Goal: Task Accomplishment & Management: Use online tool/utility

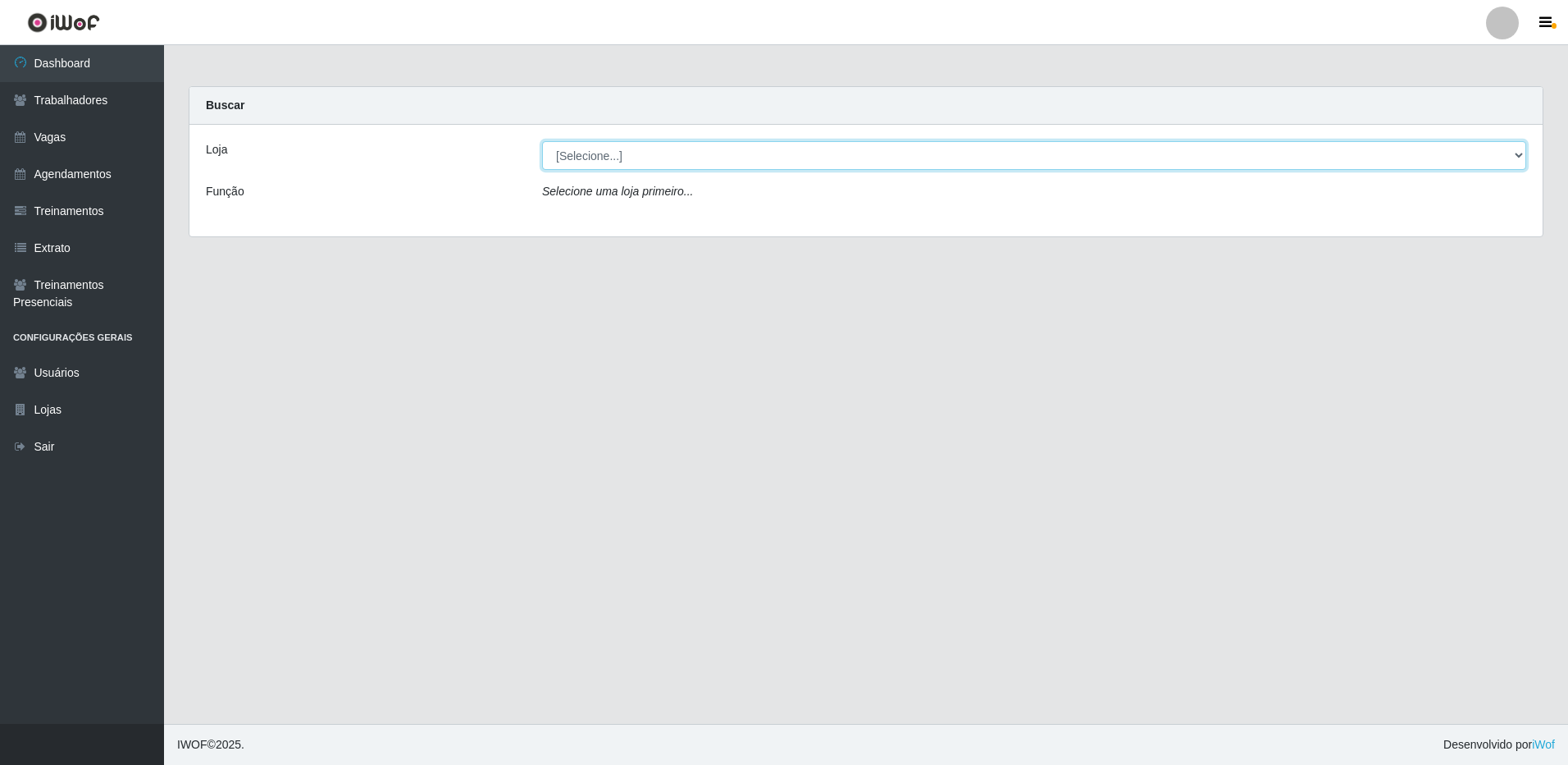
click at [607, 157] on select "[Selecione...] [GEOGRAPHIC_DATA] - [GEOGRAPHIC_DATA]" at bounding box center [1034, 155] width 984 height 29
select select "524"
click at [542, 141] on select "[Selecione...] [GEOGRAPHIC_DATA] - [GEOGRAPHIC_DATA]" at bounding box center [1034, 155] width 984 height 29
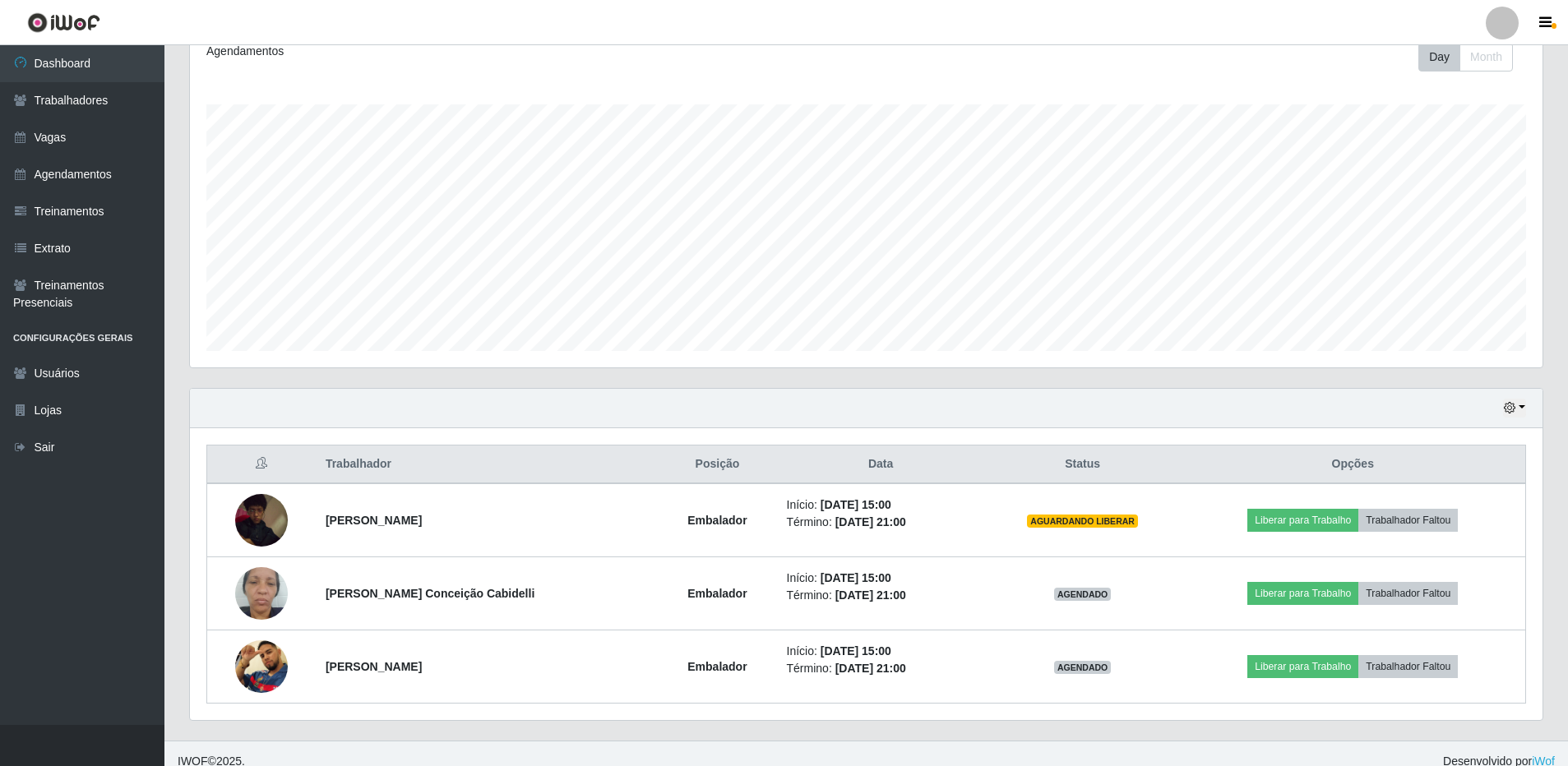
scroll to position [252, 0]
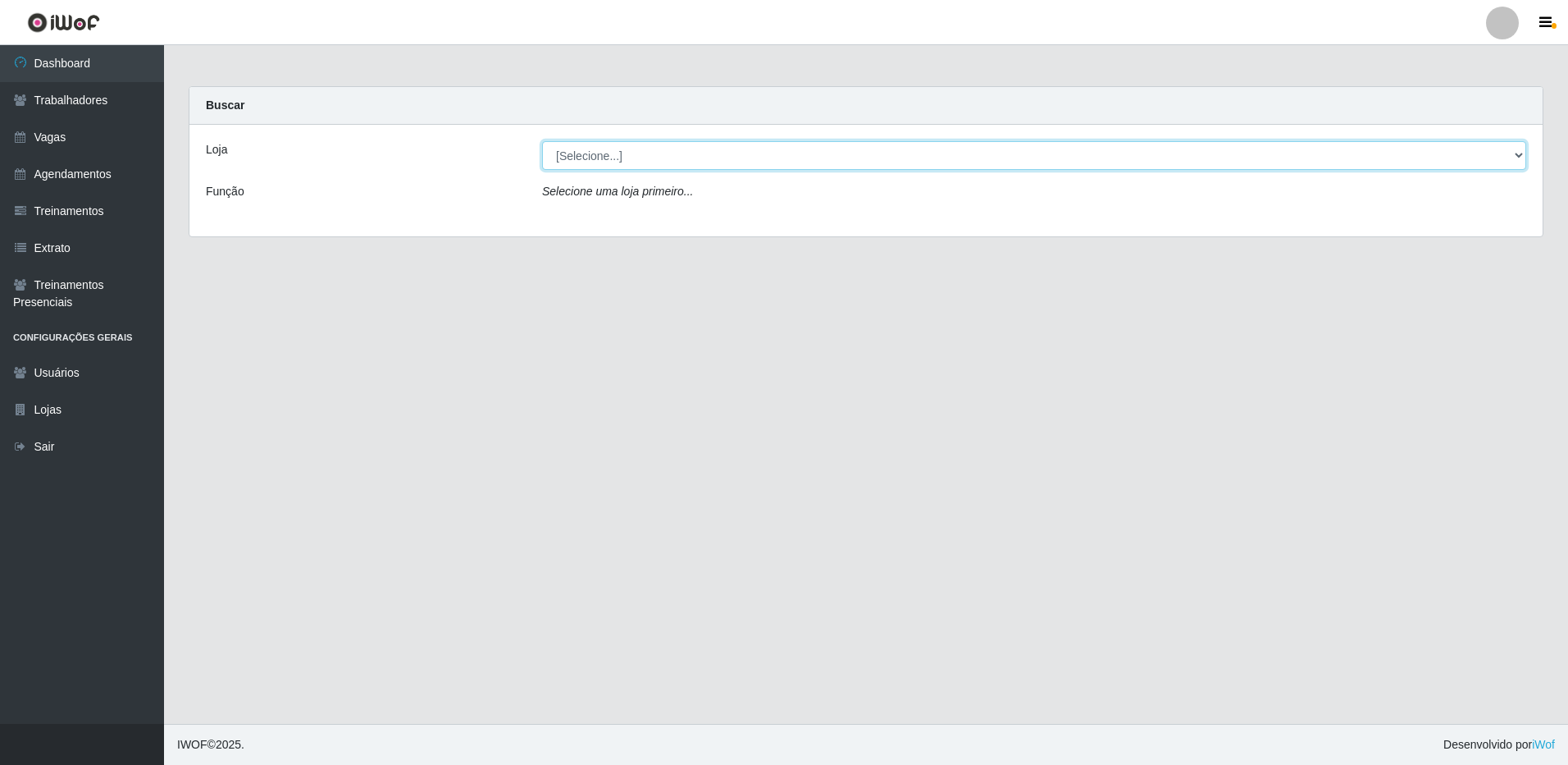
click at [620, 154] on select "[Selecione...] [GEOGRAPHIC_DATA] - [GEOGRAPHIC_DATA]" at bounding box center [1034, 155] width 984 height 29
select select "524"
click at [542, 141] on select "[Selecione...] [GEOGRAPHIC_DATA] - [GEOGRAPHIC_DATA]" at bounding box center [1034, 155] width 984 height 29
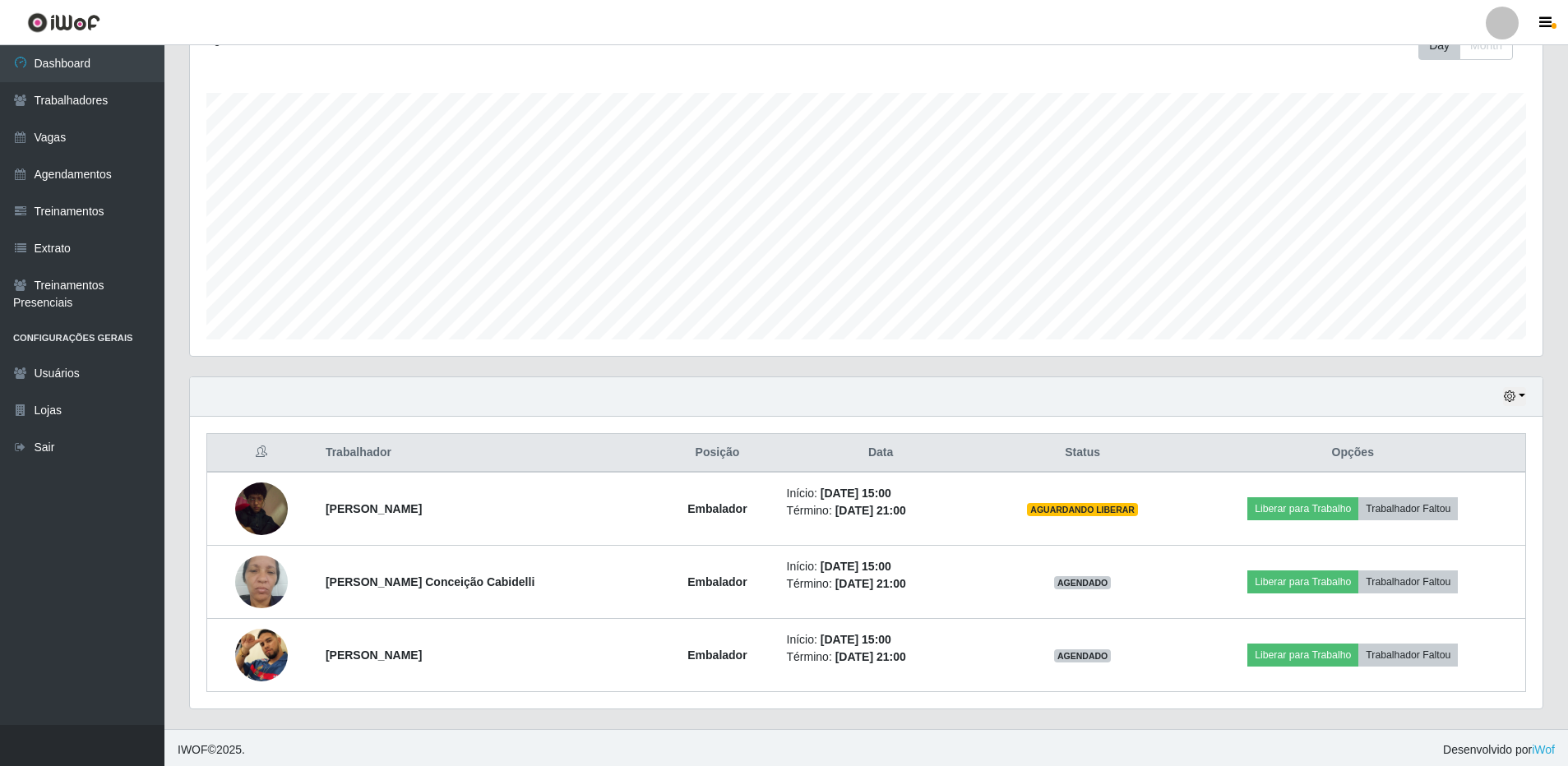
scroll to position [252, 0]
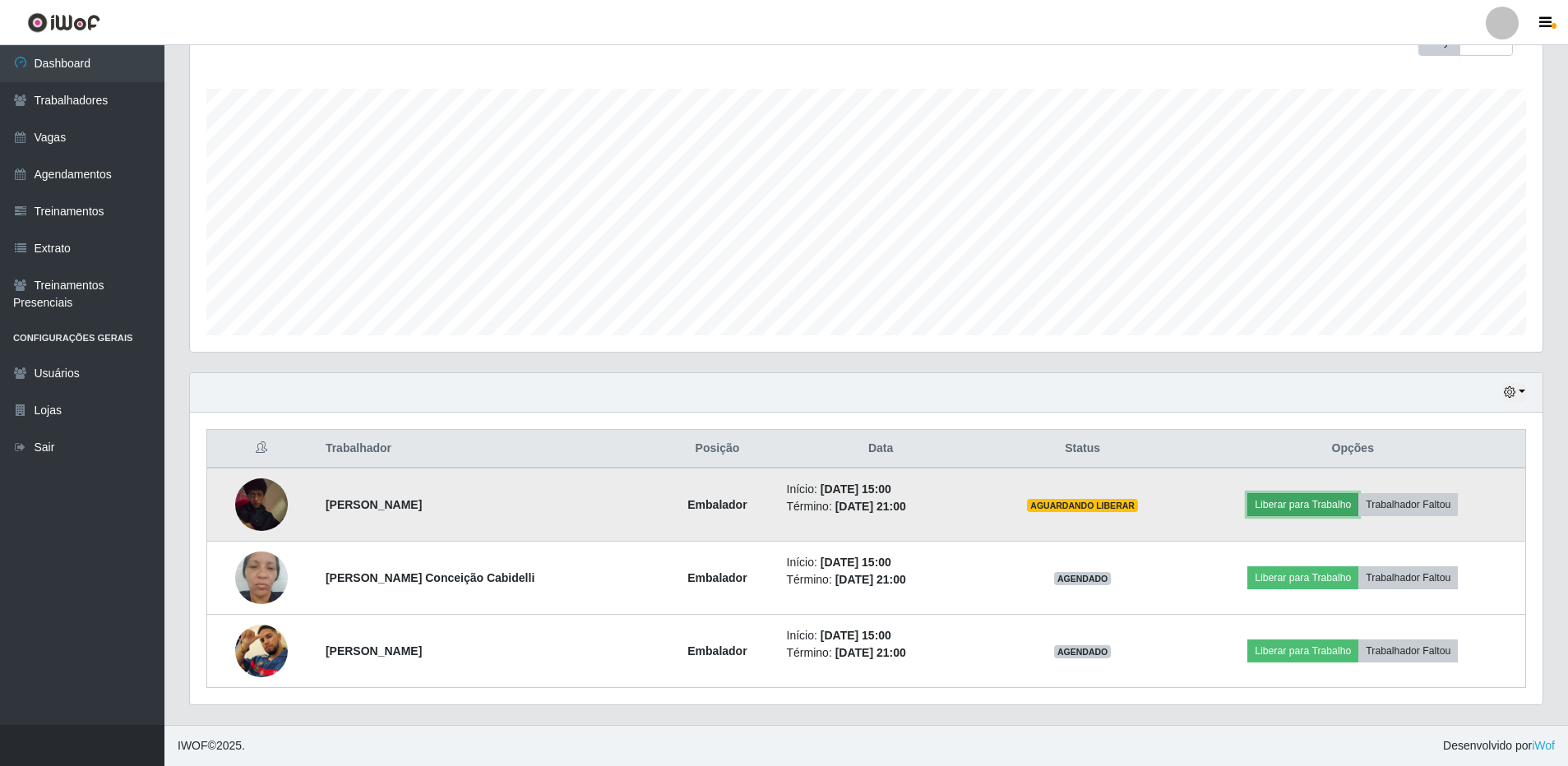
click at [1330, 501] on button "Liberar para Trabalho" at bounding box center [1303, 504] width 111 height 23
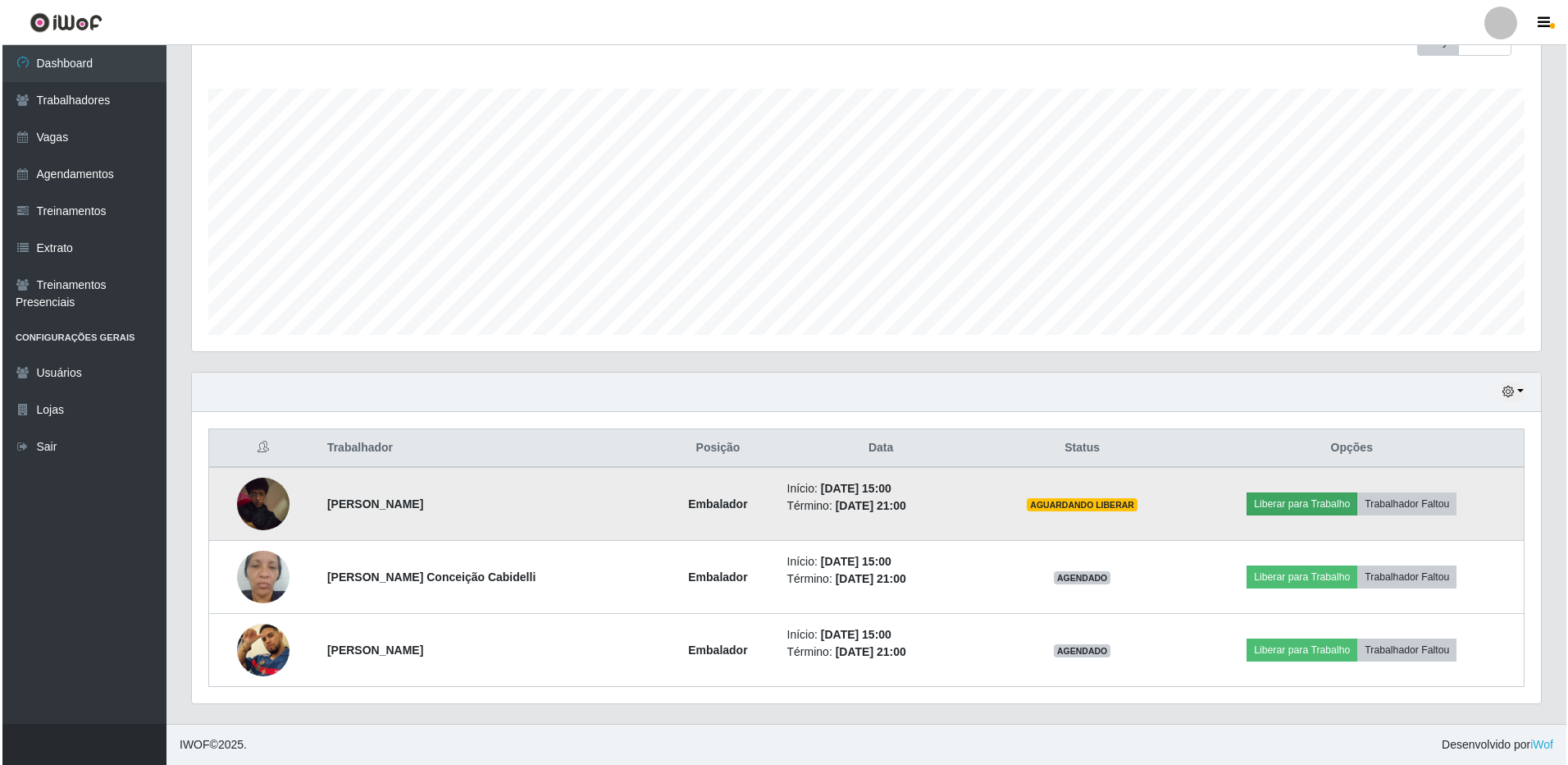
scroll to position [341, 1341]
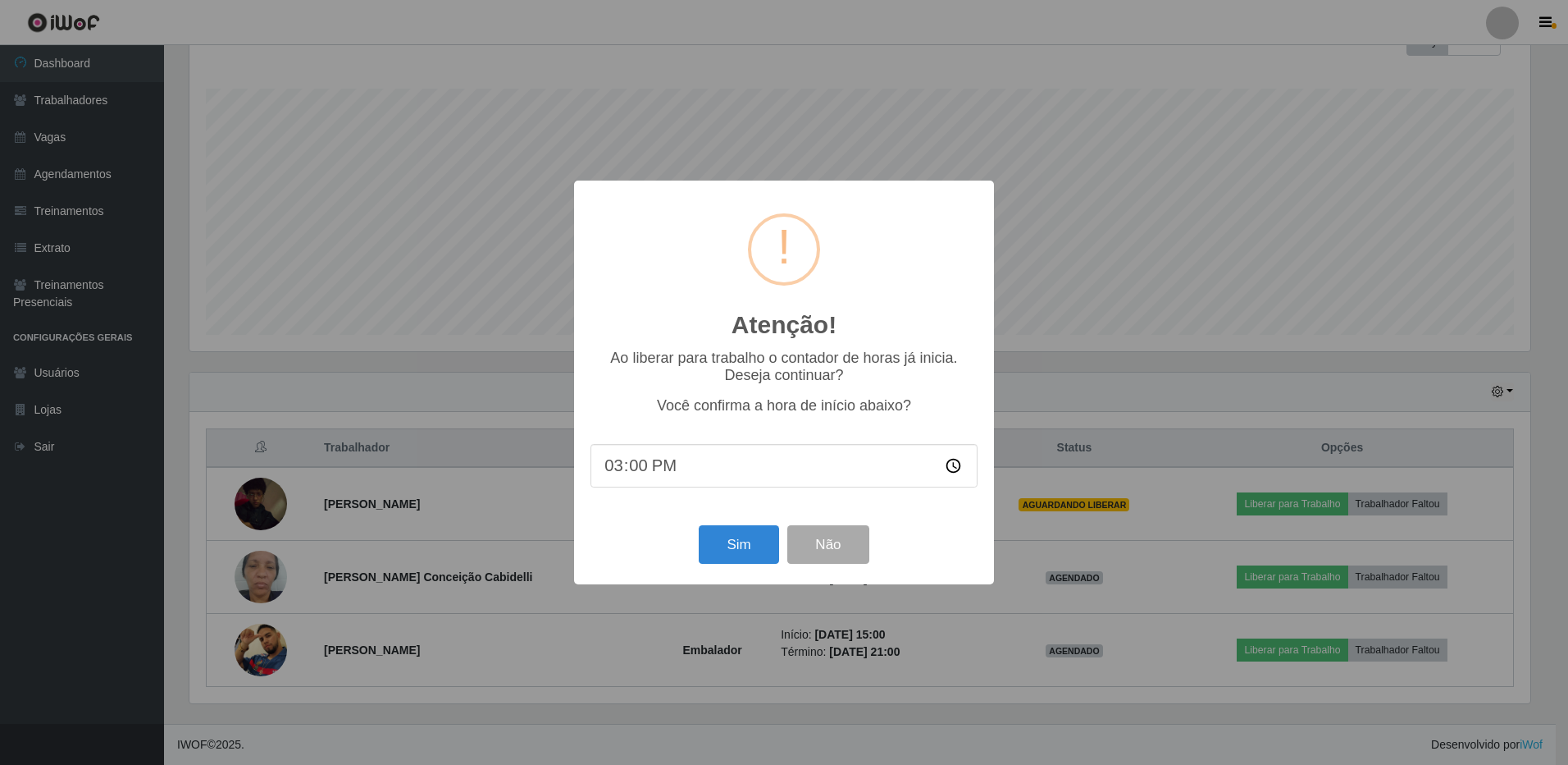
type input "15:02"
click at [740, 549] on button "Sim" at bounding box center [739, 545] width 80 height 39
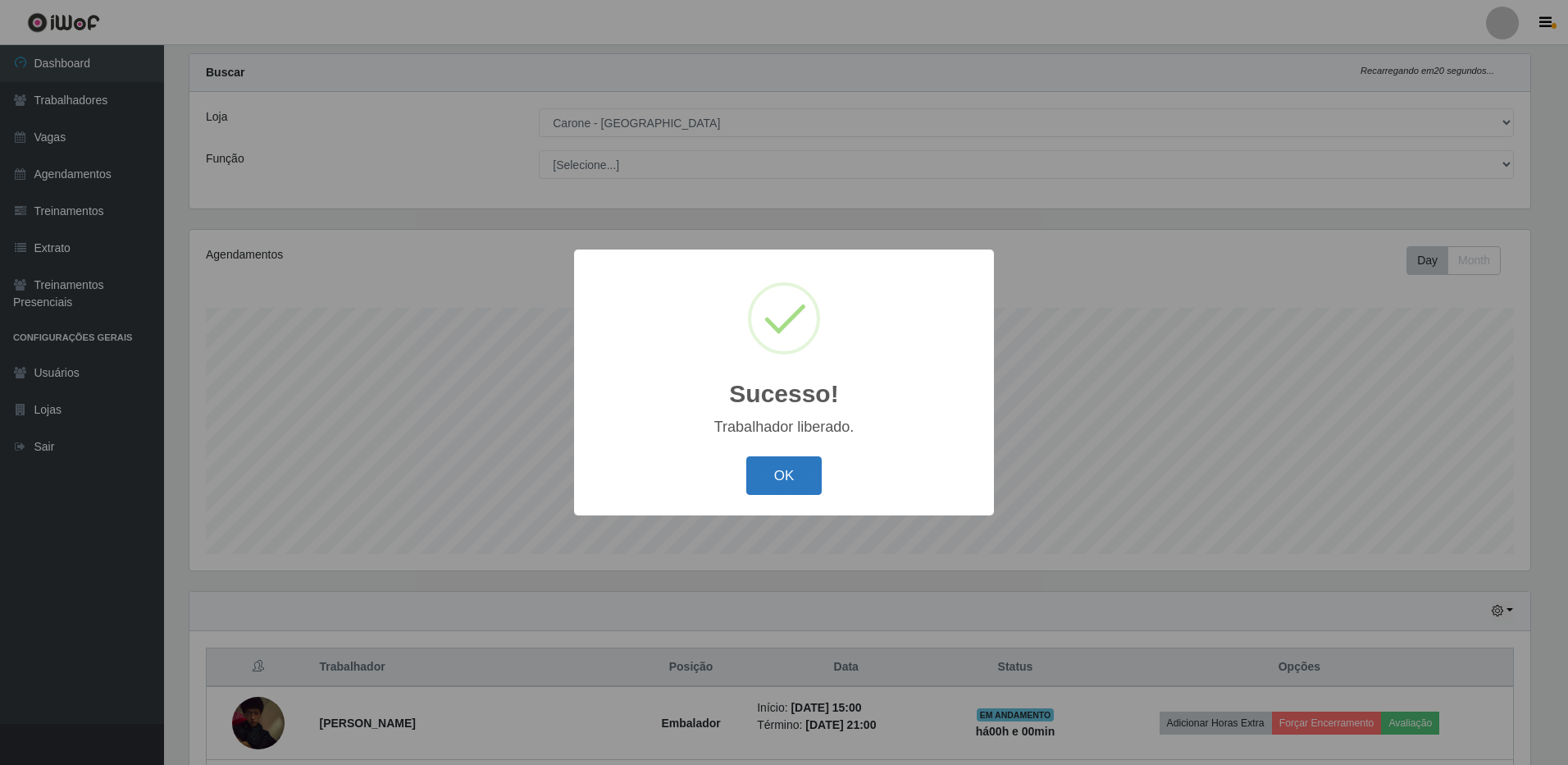
click at [800, 479] on button "OK" at bounding box center [784, 476] width 76 height 39
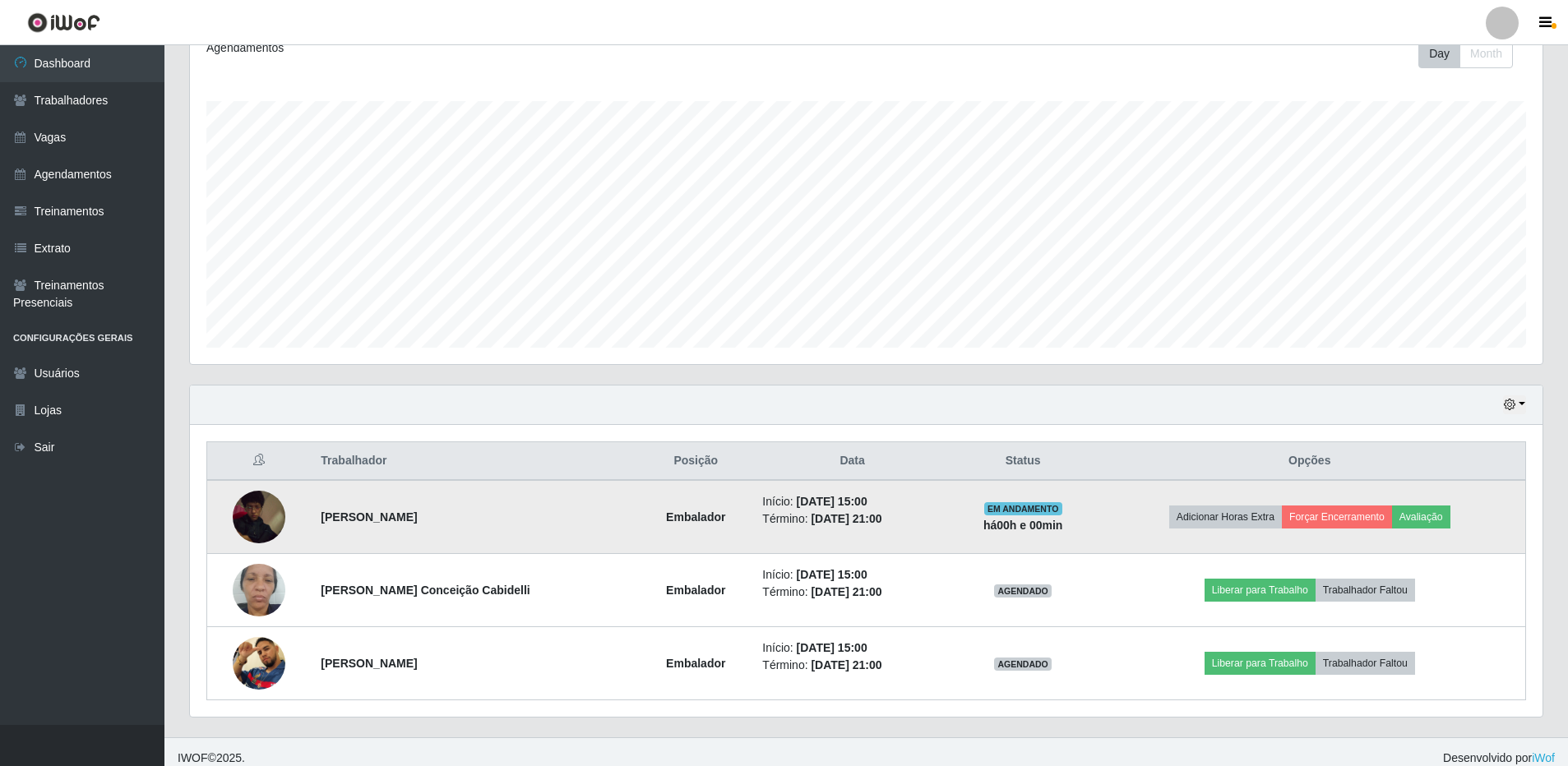
scroll to position [252, 0]
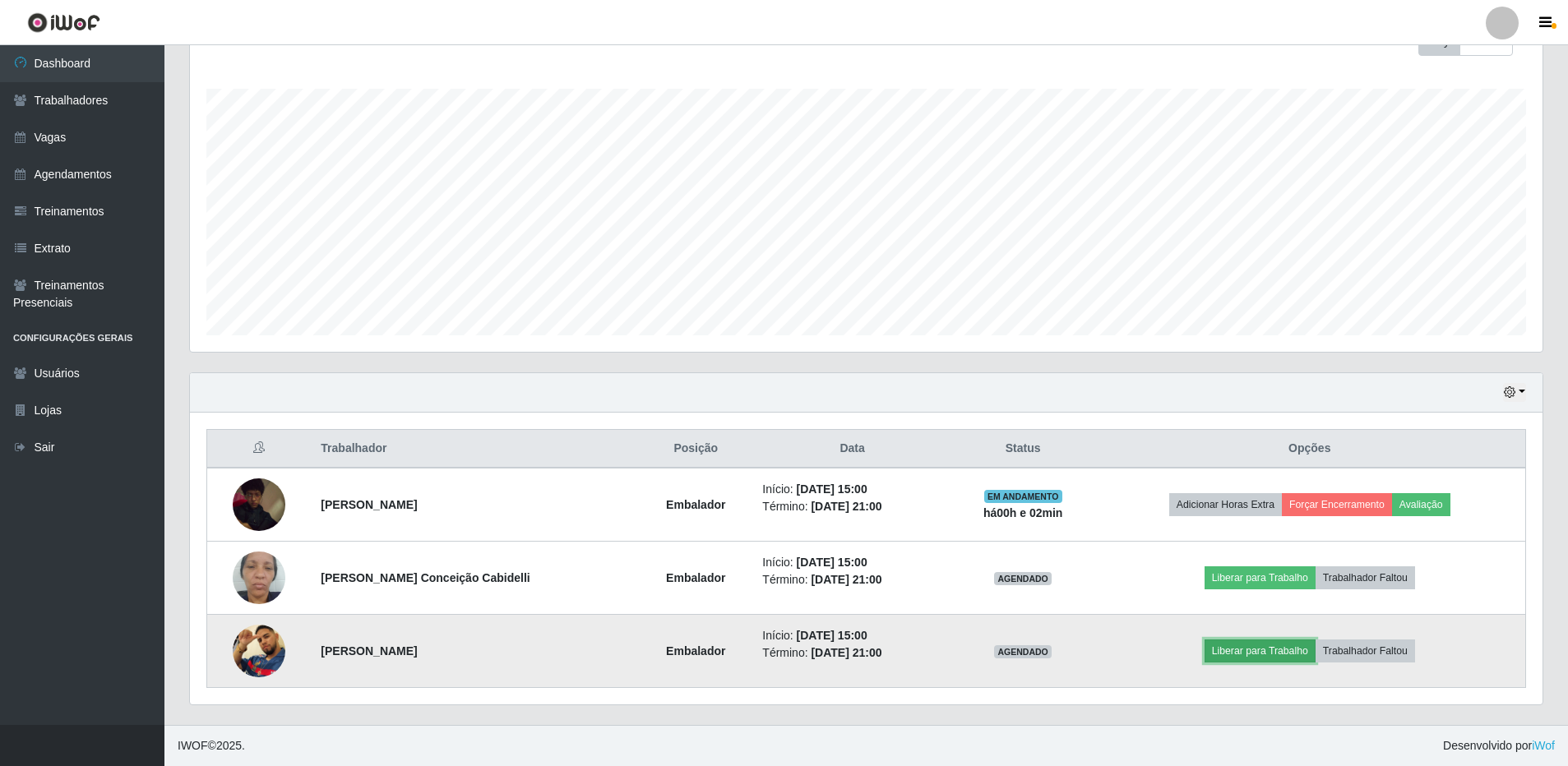
click at [1265, 648] on button "Liberar para Trabalho" at bounding box center [1260, 650] width 111 height 23
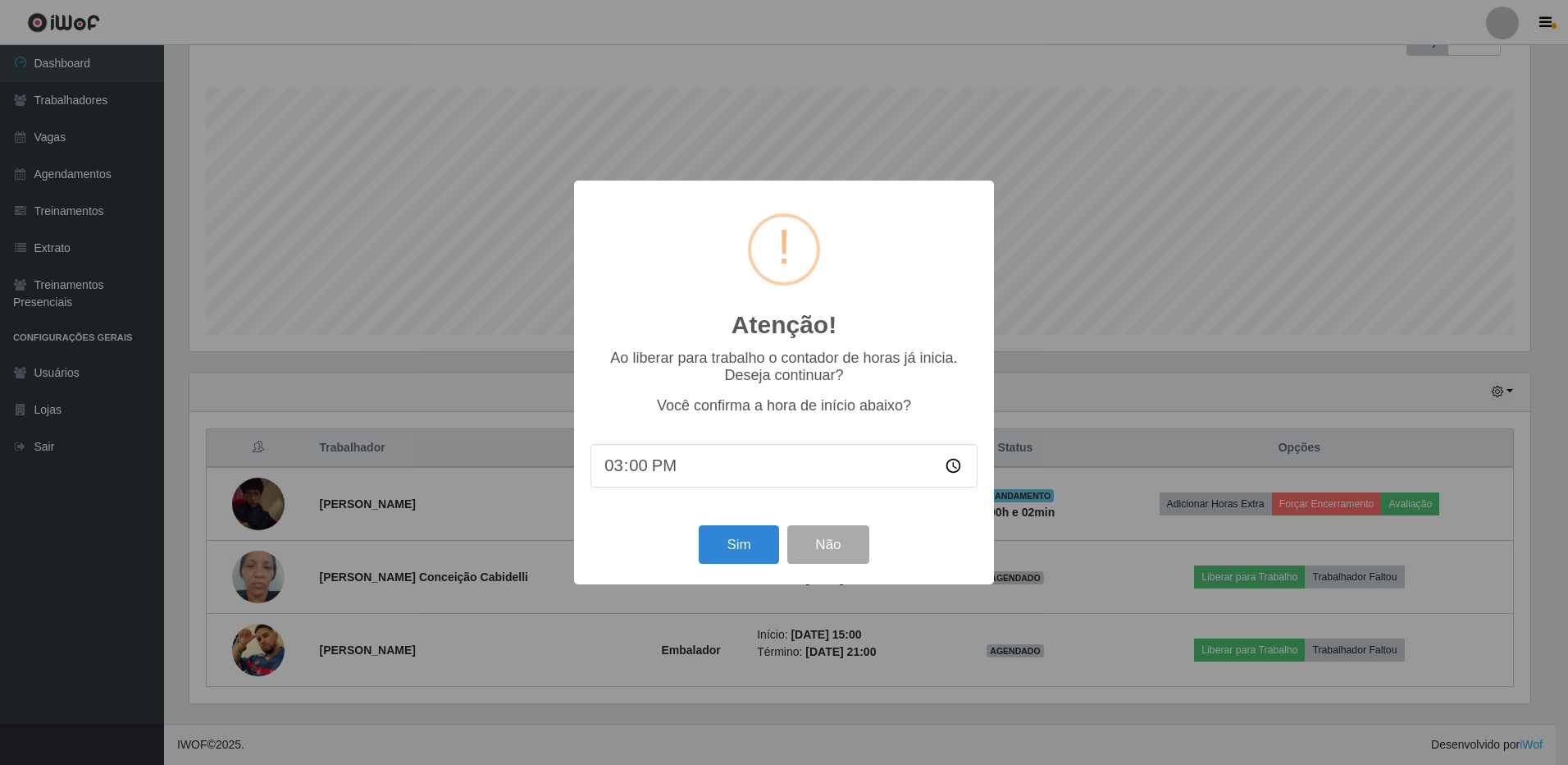
type input "15:05"
click at [745, 549] on button "Sim" at bounding box center [739, 545] width 80 height 39
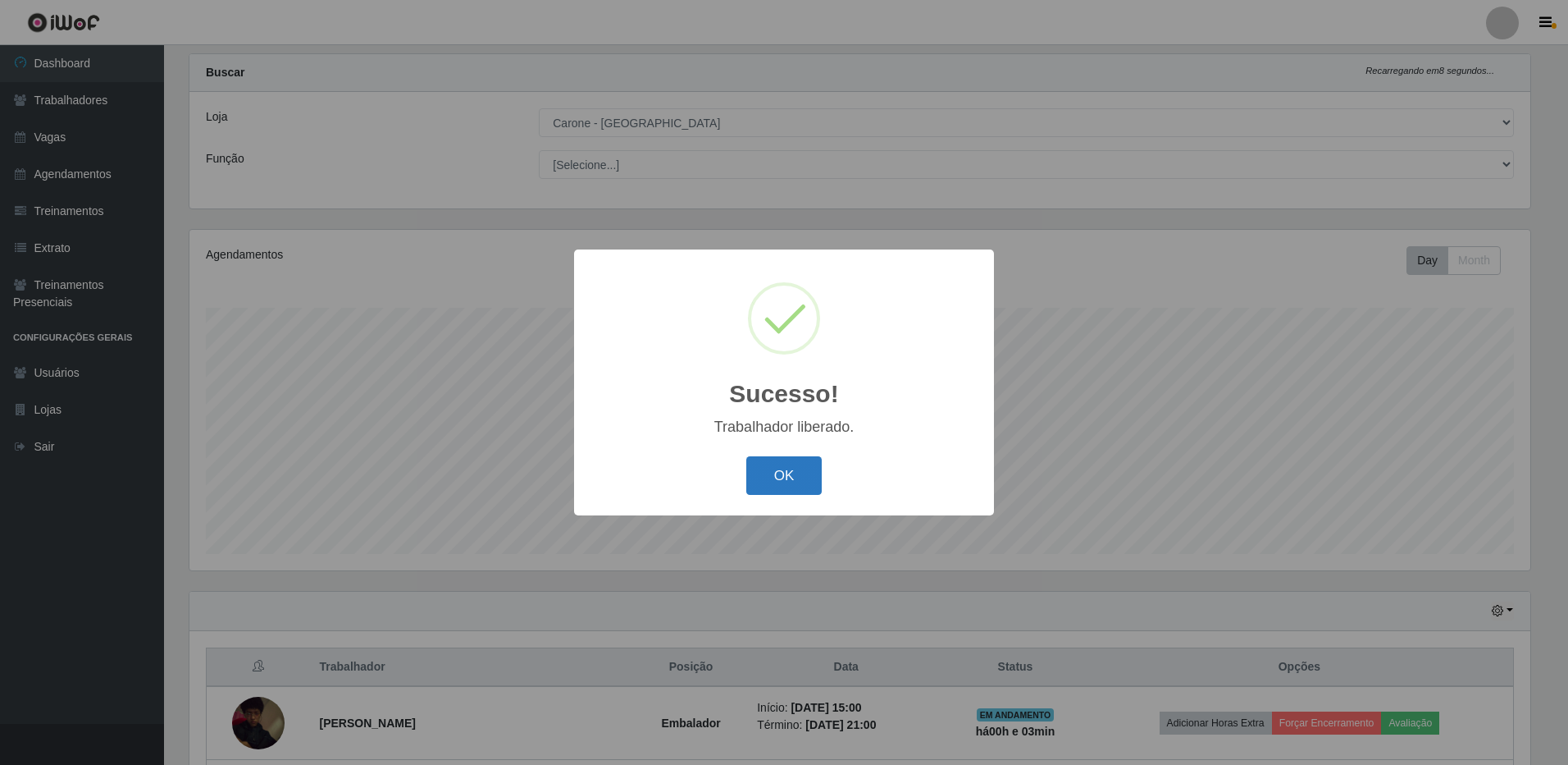
click at [777, 472] on button "OK" at bounding box center [784, 476] width 76 height 39
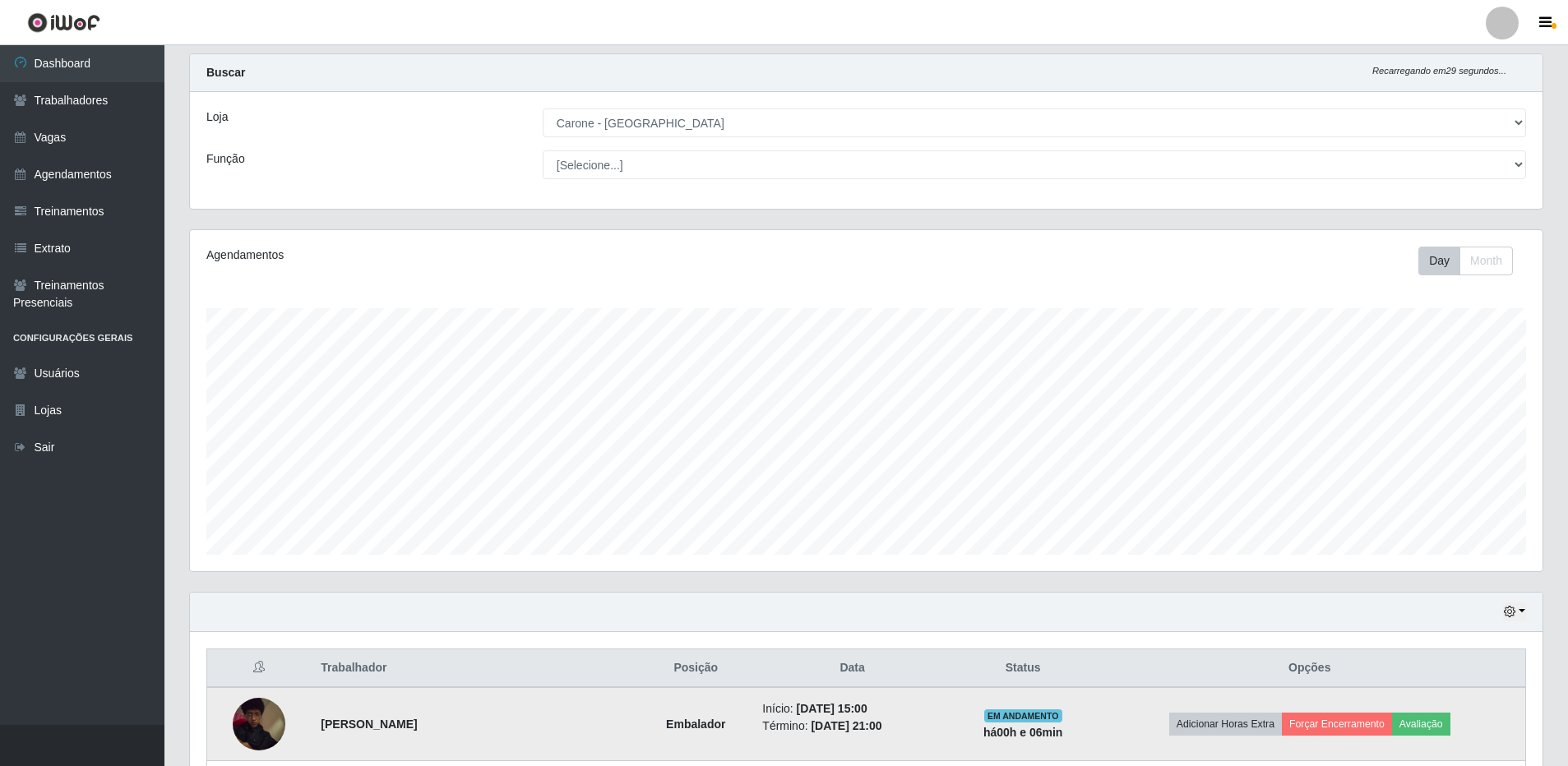
scroll to position [252, 0]
